Goal: Transaction & Acquisition: Purchase product/service

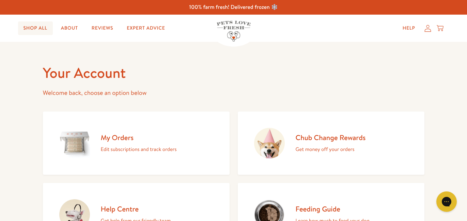
click at [26, 31] on link "Shop All" at bounding box center [35, 28] width 35 height 14
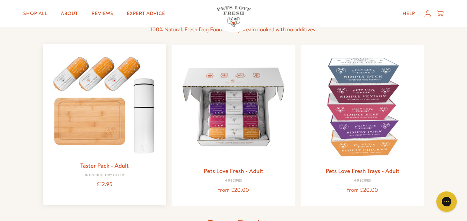
scroll to position [59, 0]
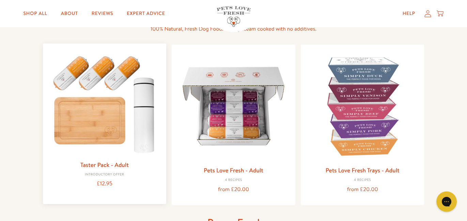
click at [94, 97] on img at bounding box center [104, 103] width 113 height 108
